Goal: Information Seeking & Learning: Learn about a topic

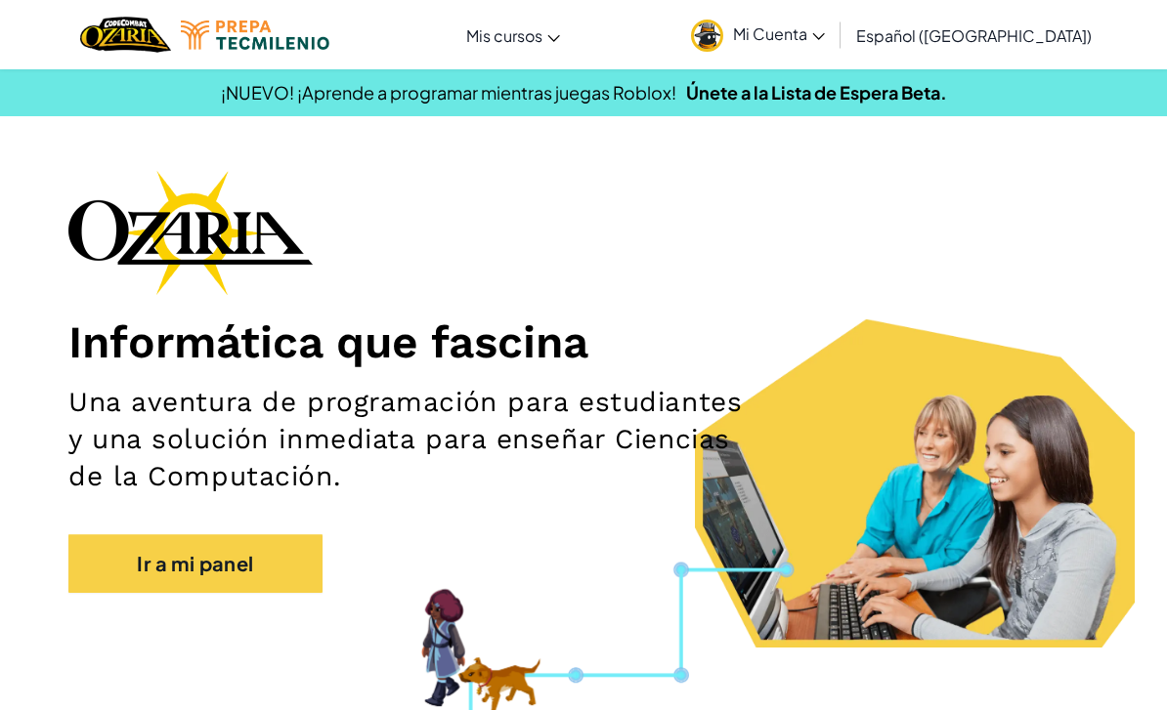
click at [239, 566] on link "Ir a mi panel" at bounding box center [195, 564] width 254 height 59
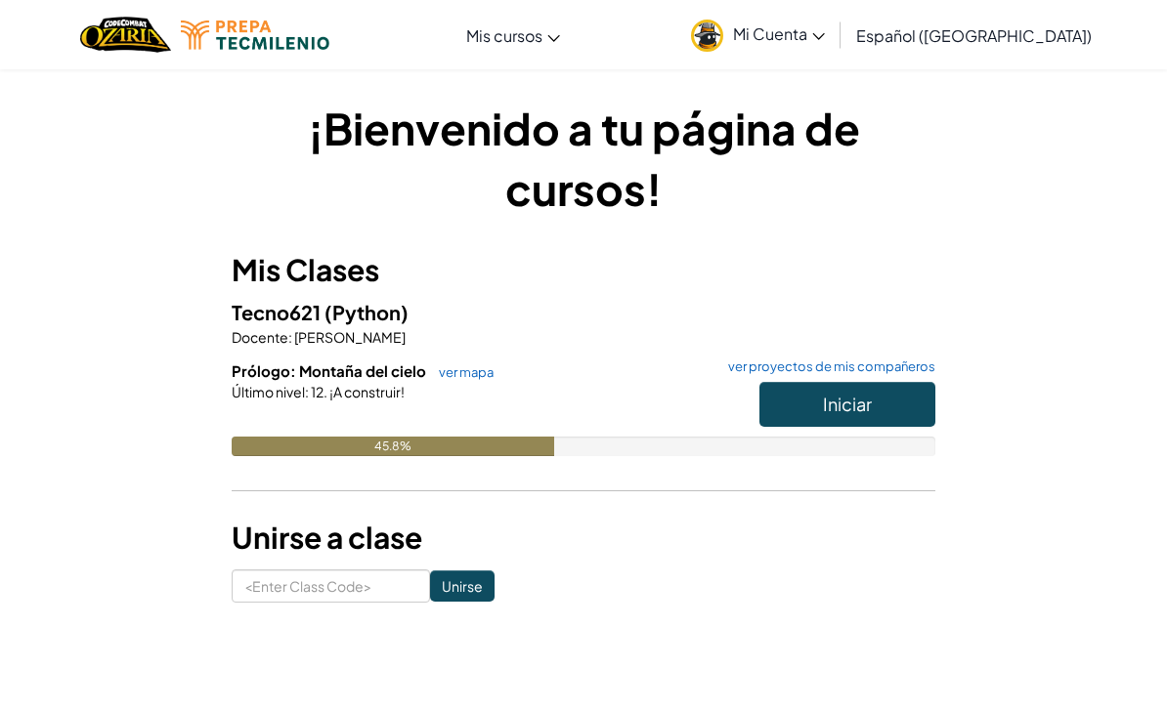
click at [834, 422] on button "Iniciar" at bounding box center [847, 404] width 176 height 45
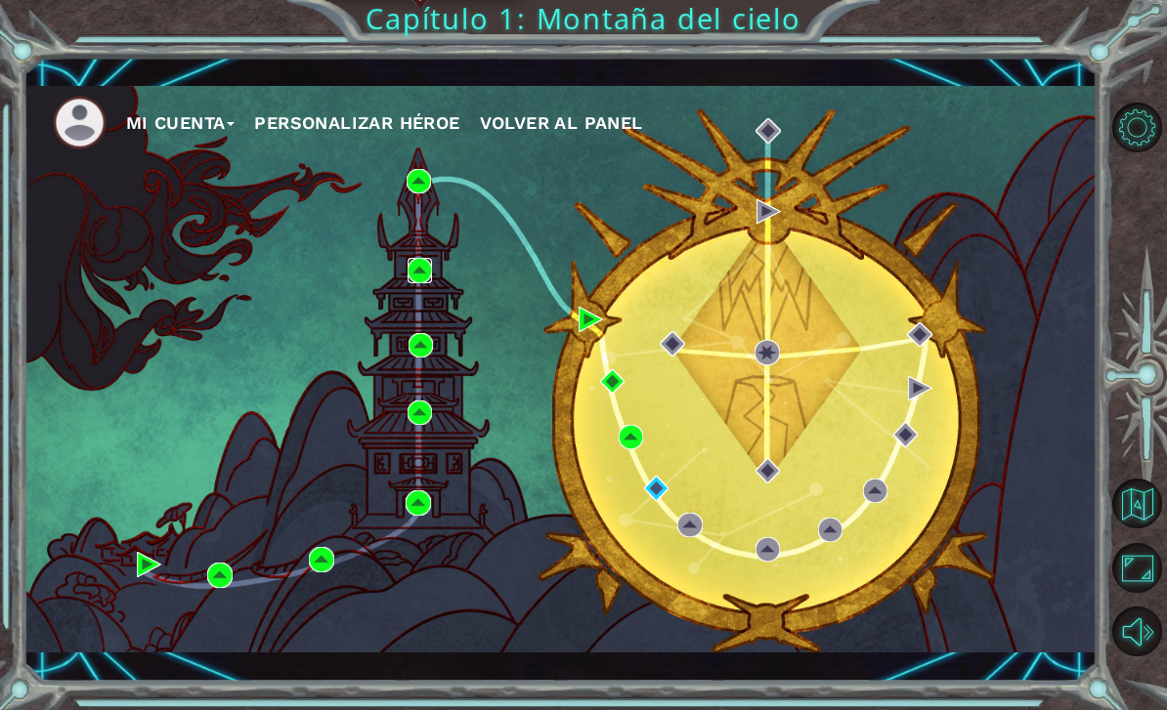
click at [423, 274] on img at bounding box center [419, 270] width 24 height 24
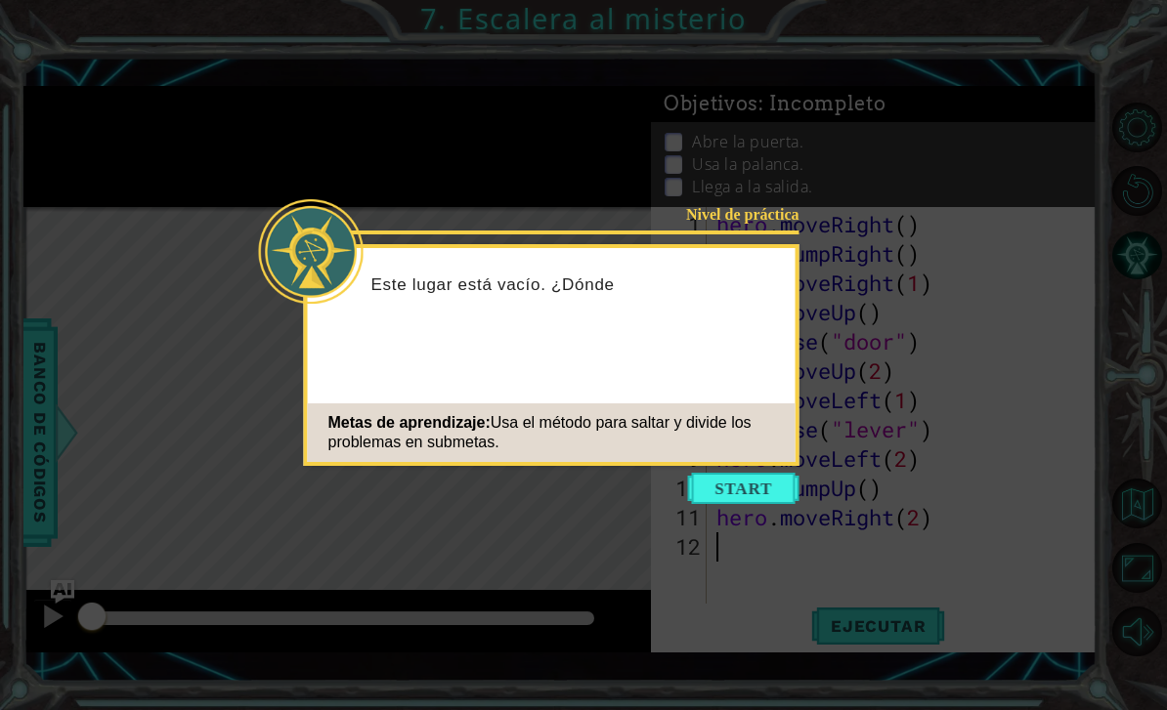
click at [748, 494] on button "Start" at bounding box center [743, 488] width 111 height 31
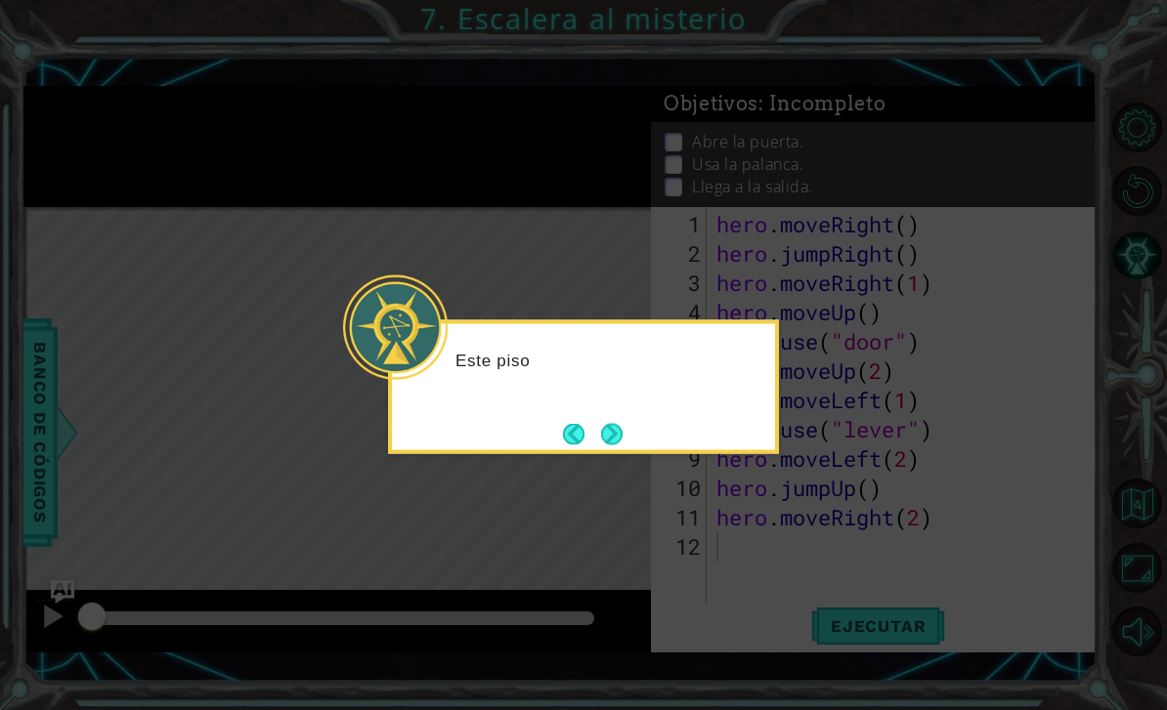
click at [720, 467] on icon at bounding box center [583, 355] width 1167 height 710
click at [711, 483] on icon at bounding box center [583, 355] width 1167 height 710
click at [622, 445] on button "Next" at bounding box center [611, 433] width 21 height 21
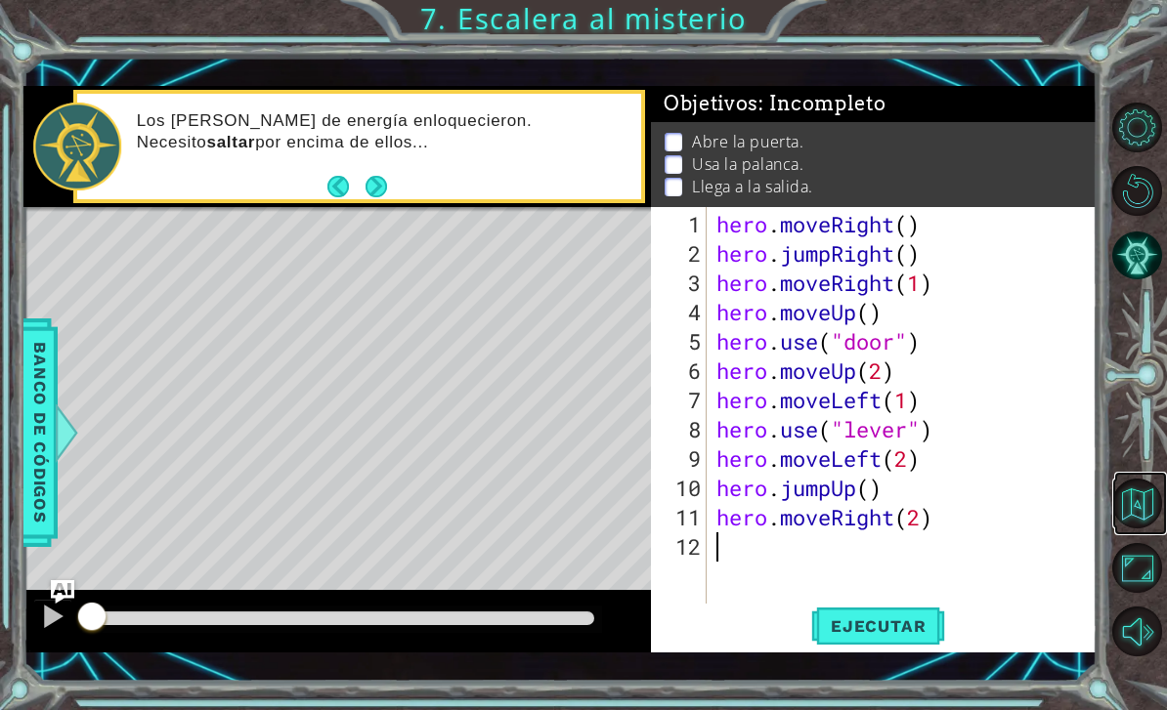
click at [1142, 528] on button "Volver al mapa" at bounding box center [1137, 504] width 50 height 50
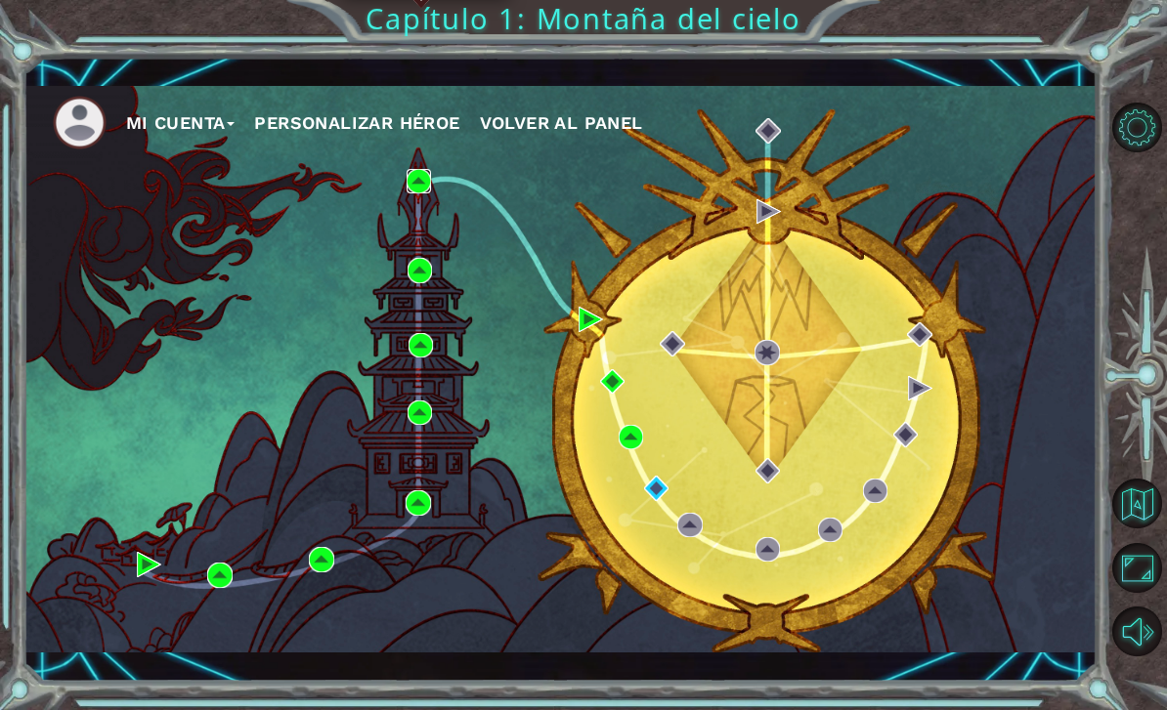
click at [431, 179] on img at bounding box center [419, 181] width 24 height 24
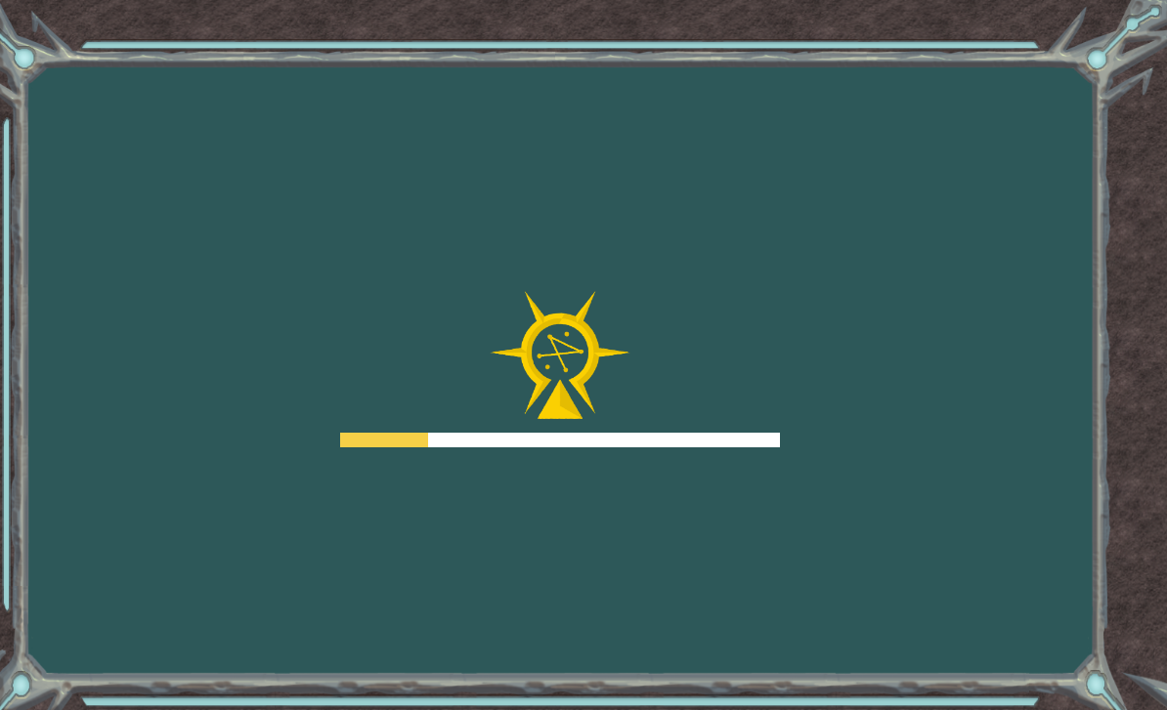
click at [435, 188] on div "Goals Error cargando del servidor Deberás unirte a un curso para jugar a este n…" at bounding box center [583, 355] width 1167 height 710
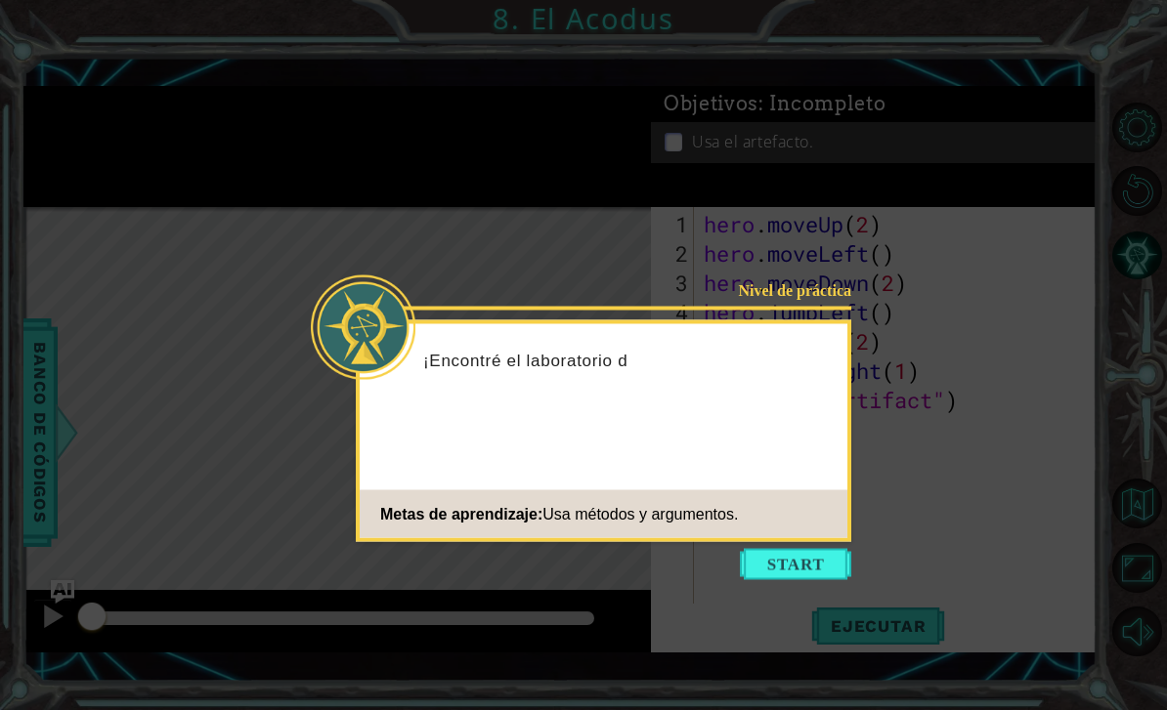
click at [787, 596] on icon at bounding box center [583, 355] width 1167 height 710
click at [783, 570] on button "Start" at bounding box center [795, 564] width 111 height 31
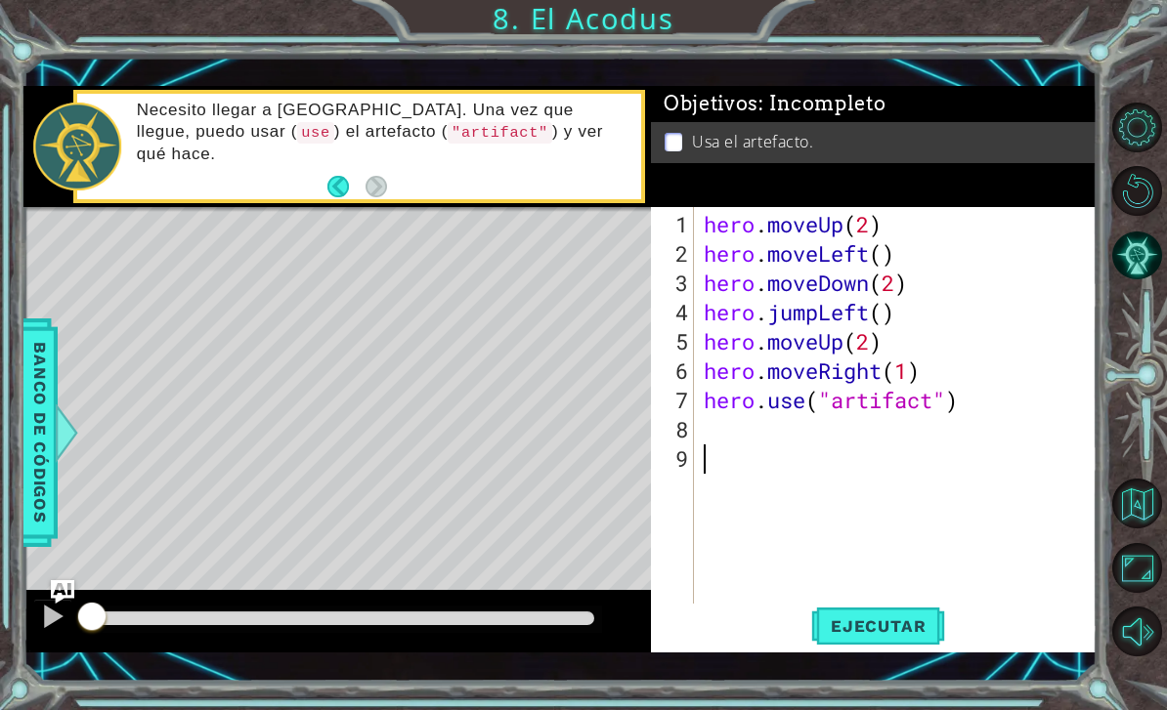
click at [1091, 218] on div "hero . moveUp ( 2 ) hero . moveLeft ( ) hero . moveDown ( 2 ) hero . jumpLeft (…" at bounding box center [901, 444] width 403 height 469
type textarea "hero.moveUp(2)"
click at [1139, 529] on button "Volver al mapa" at bounding box center [1137, 504] width 50 height 50
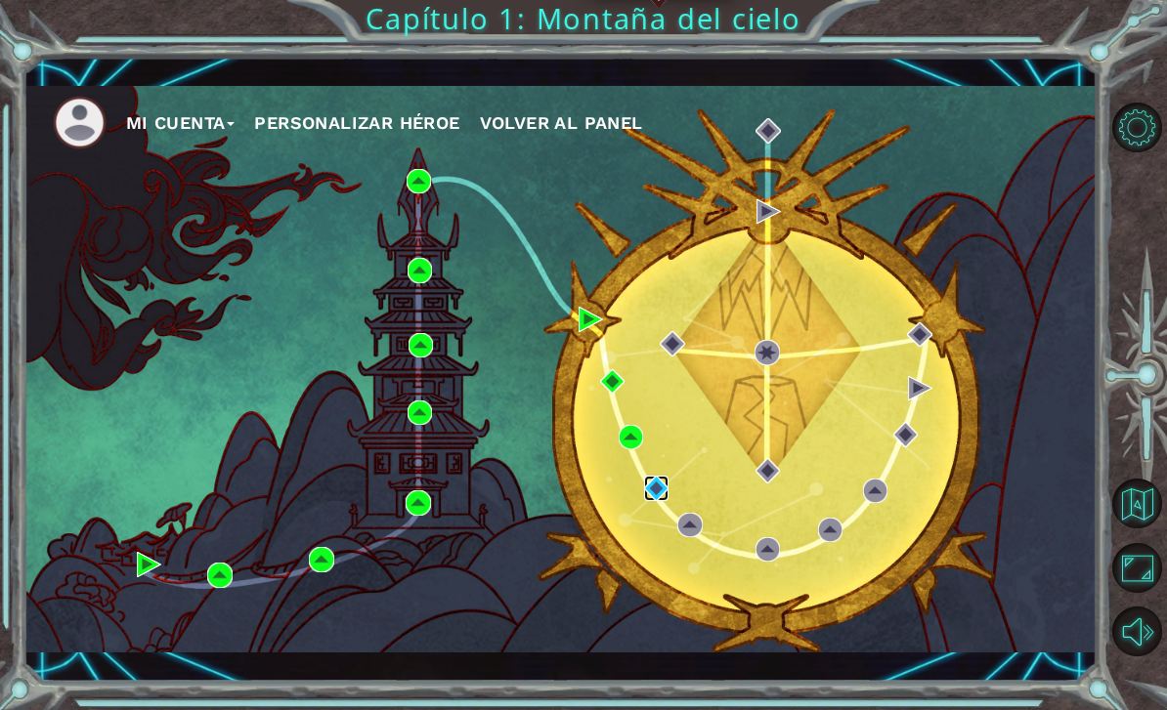
click at [659, 486] on img at bounding box center [656, 488] width 24 height 24
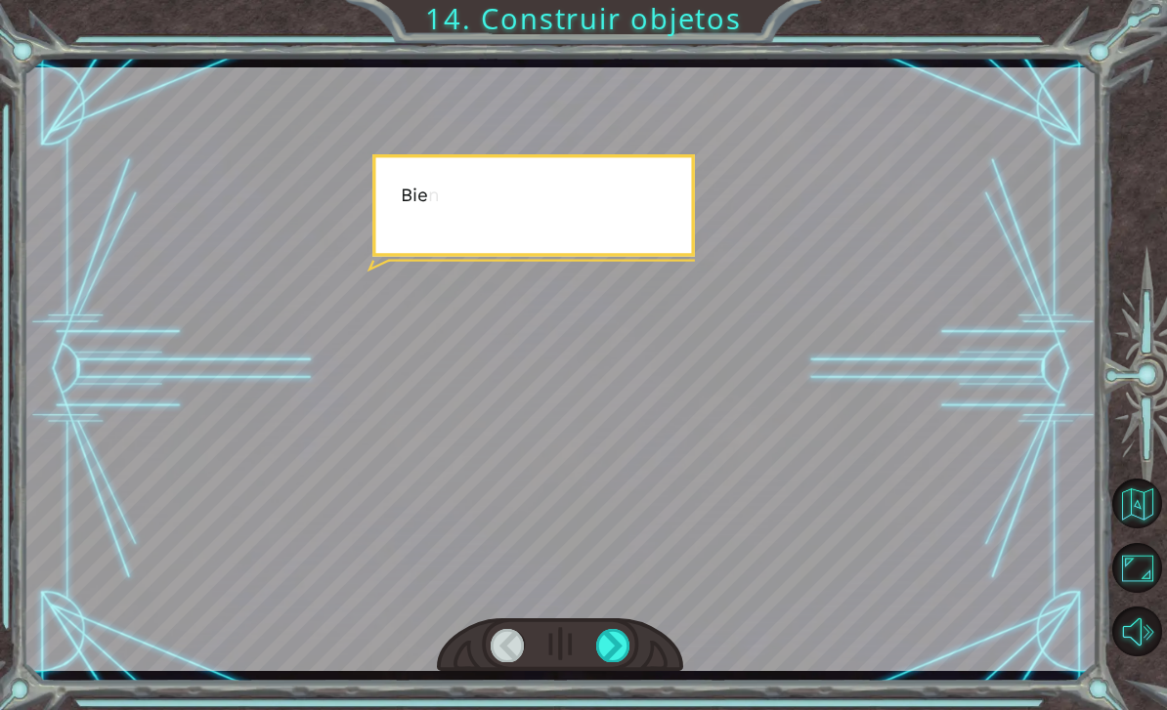
scroll to position [5, 0]
click at [1151, 529] on button "Volver al mapa" at bounding box center [1137, 504] width 50 height 50
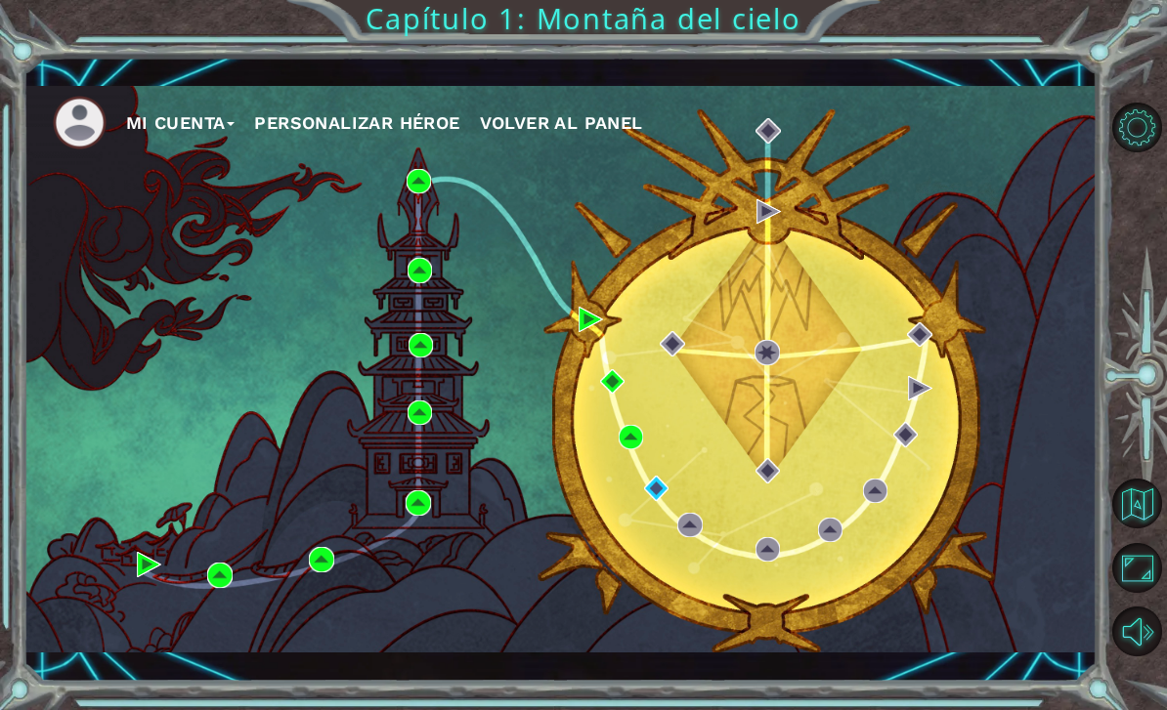
scroll to position [5, 0]
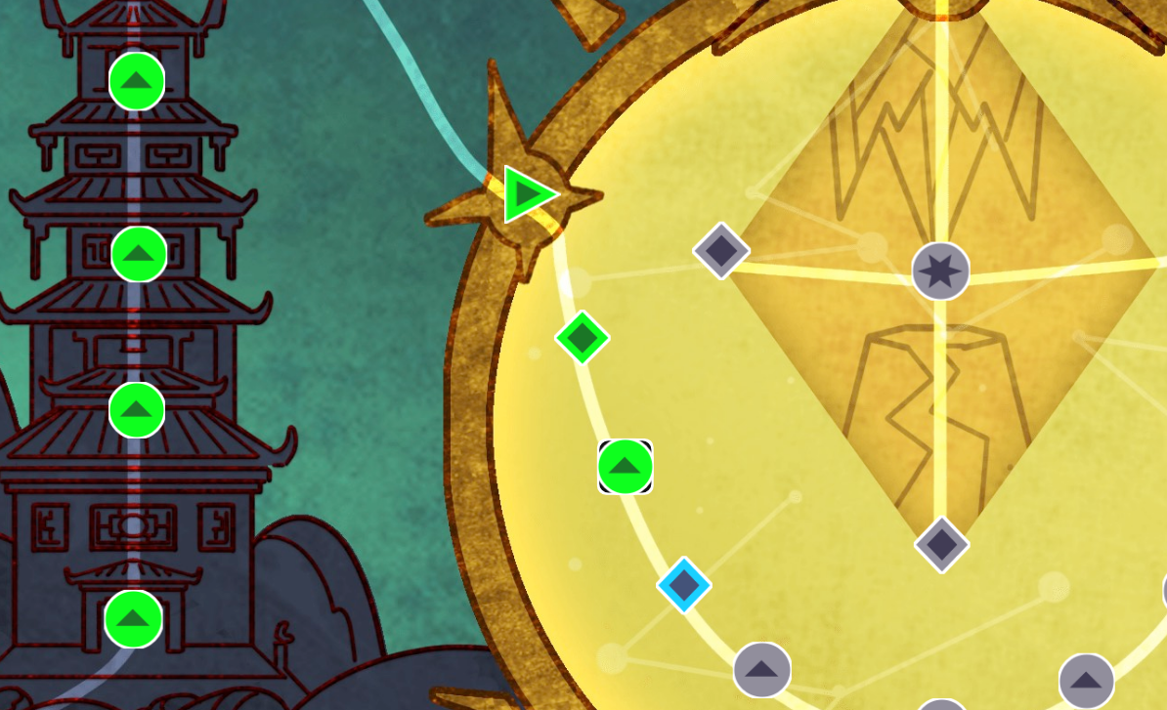
click at [619, 425] on img at bounding box center [631, 437] width 24 height 24
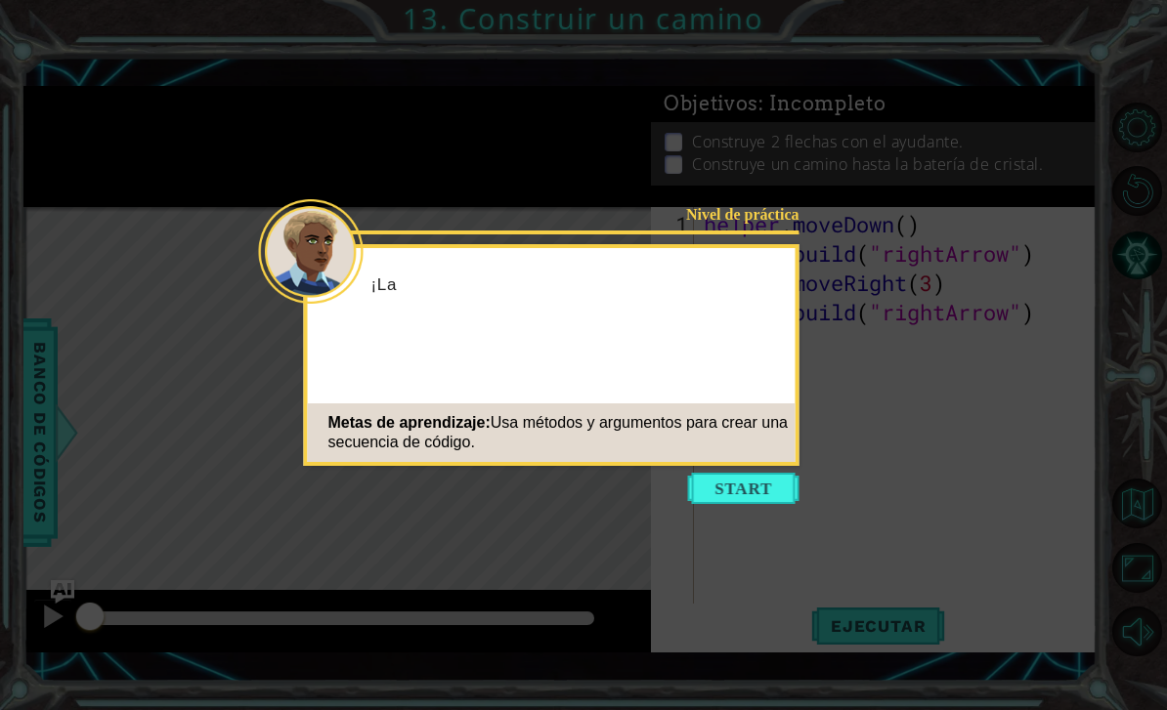
click at [729, 488] on button "Start" at bounding box center [743, 488] width 111 height 31
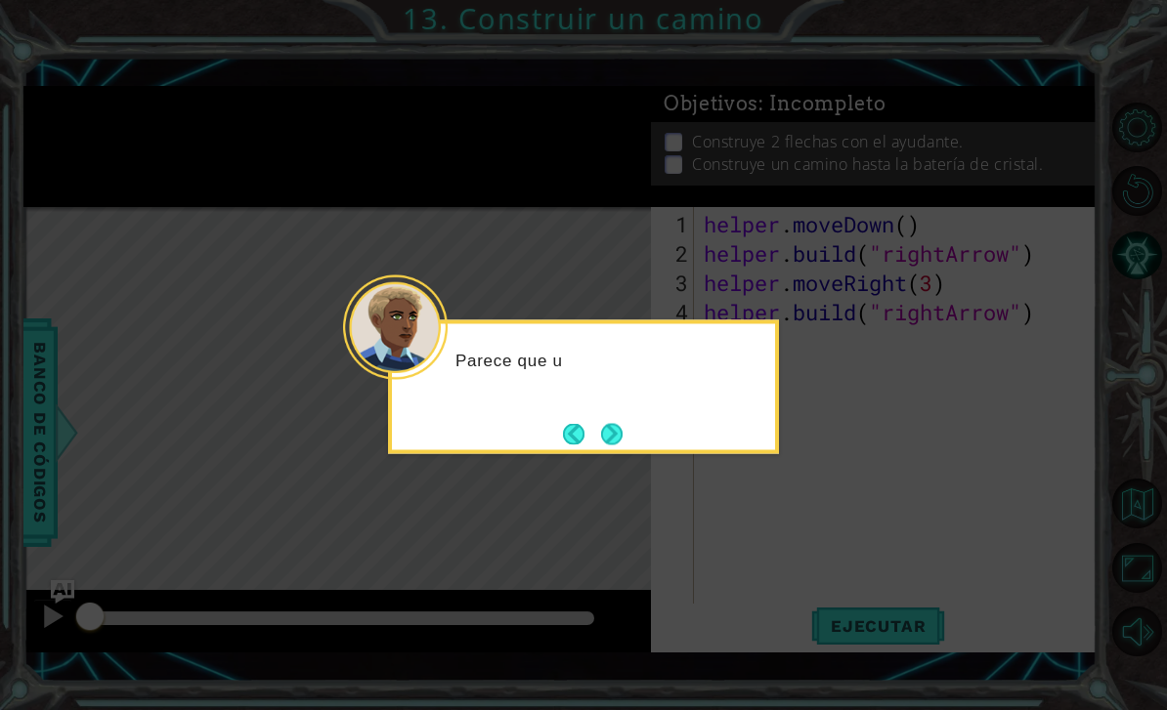
click at [619, 434] on button "Next" at bounding box center [611, 433] width 21 height 21
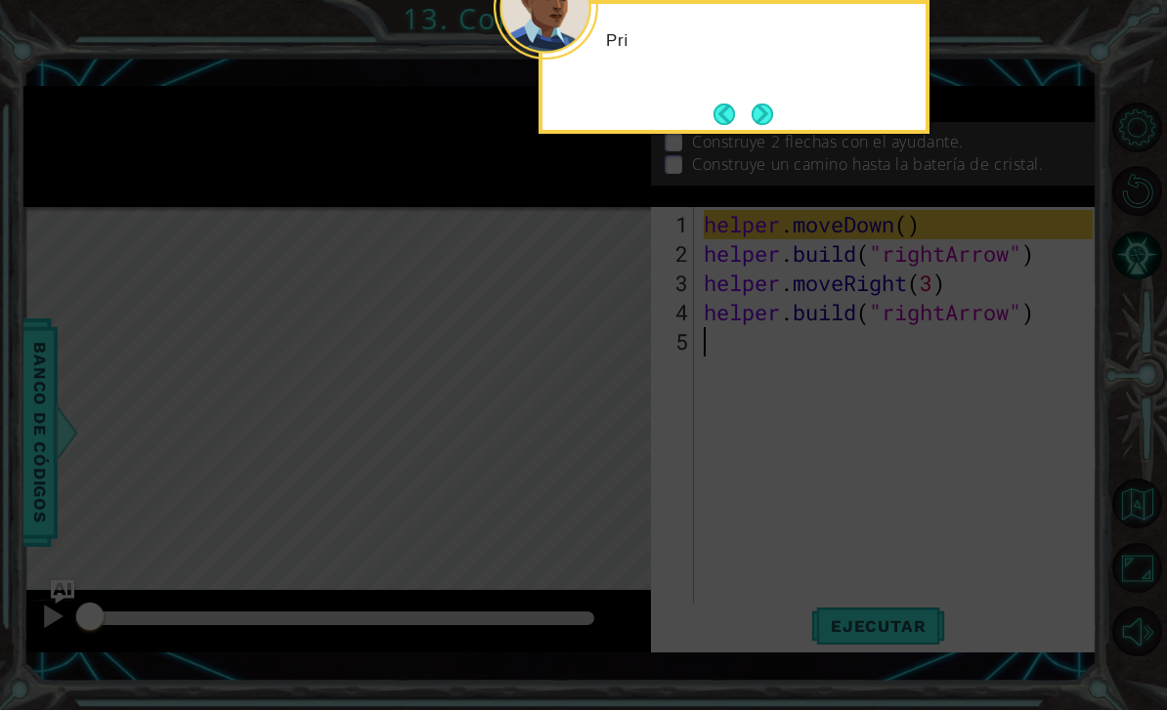
click at [773, 114] on button "Next" at bounding box center [761, 114] width 21 height 21
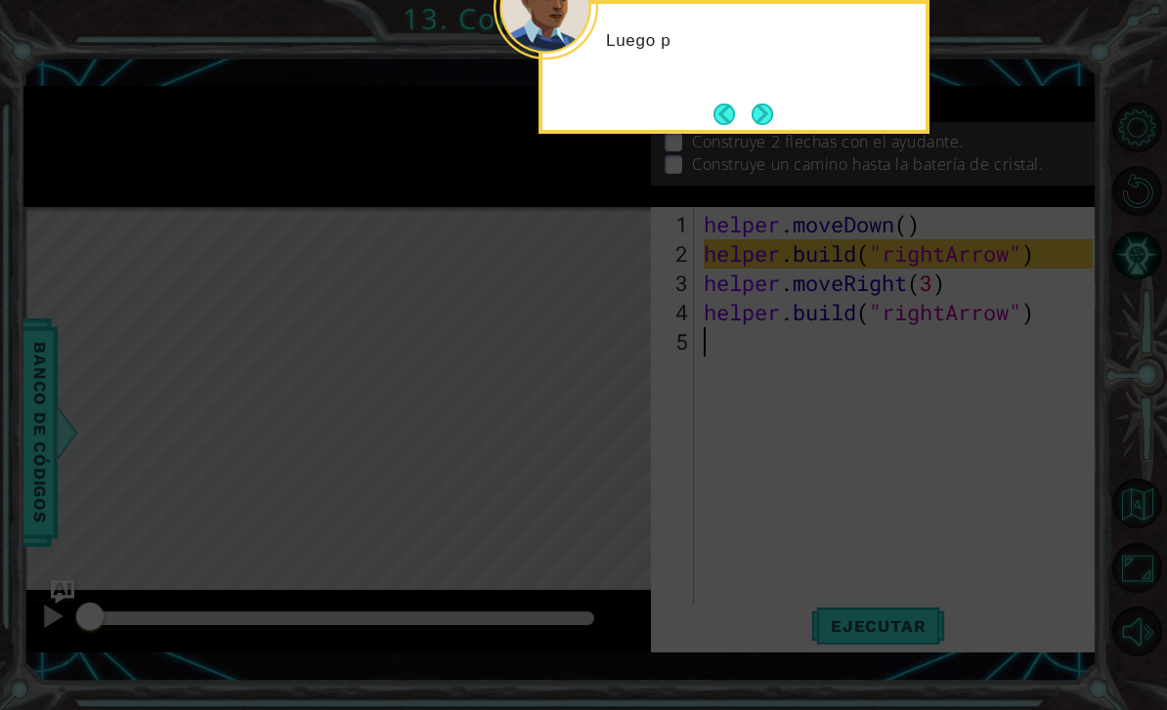
click at [773, 104] on button "Next" at bounding box center [761, 114] width 21 height 21
